Goal: Complete application form

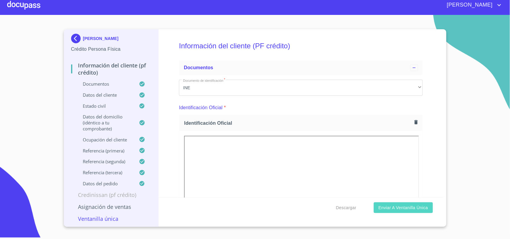
scroll to position [146, 0]
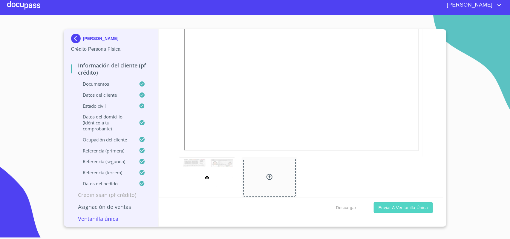
click at [394, 212] on button "Enviar a Ventanilla única" at bounding box center [403, 208] width 59 height 11
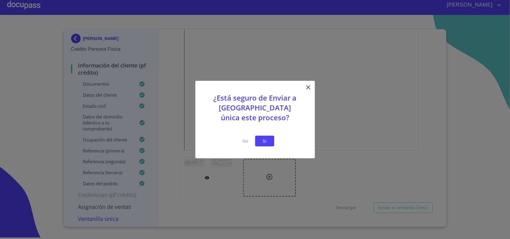
click at [257, 141] on button "Si" at bounding box center [264, 141] width 19 height 11
